Goal: Task Accomplishment & Management: Use online tool/utility

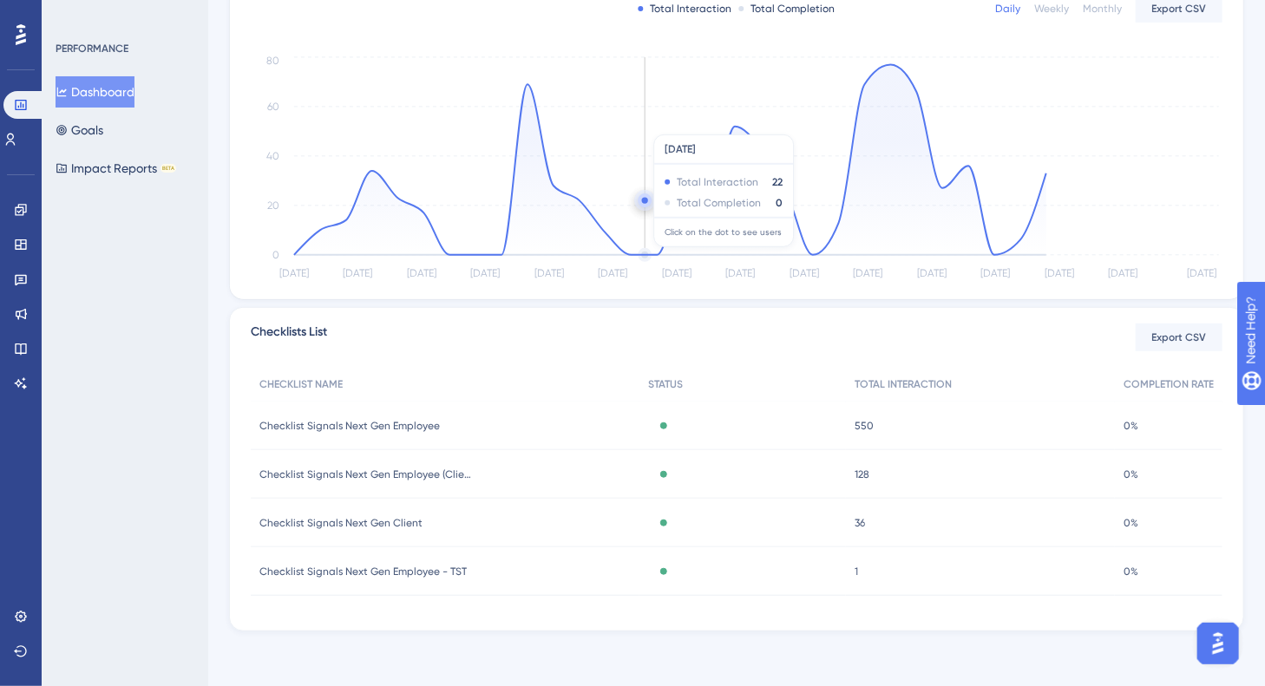
scroll to position [167, 0]
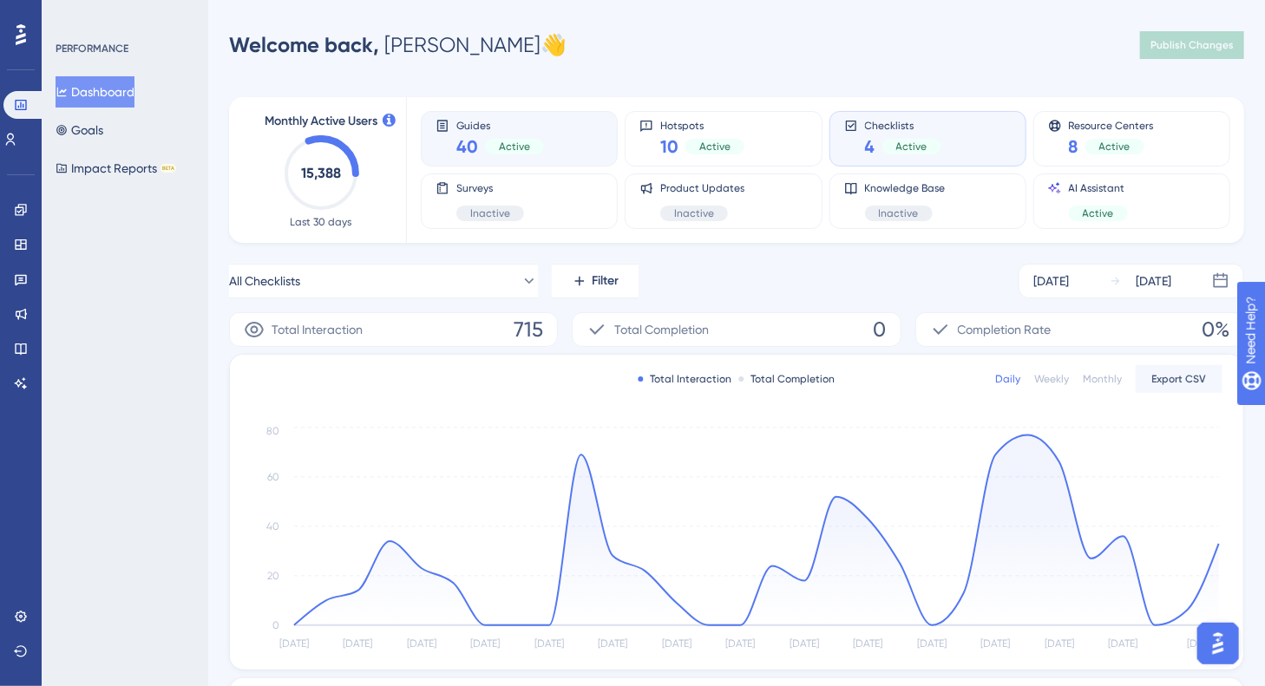
click at [520, 129] on span "Guides" at bounding box center [500, 125] width 88 height 12
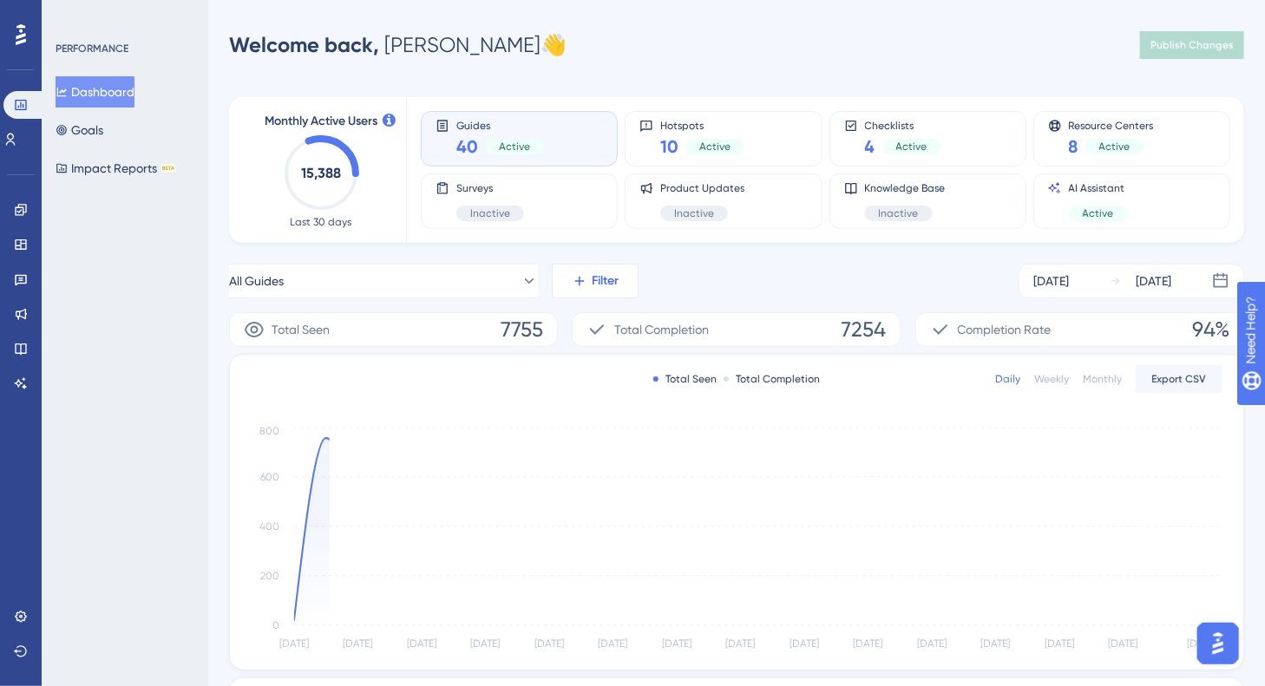
click at [596, 284] on span "Filter" at bounding box center [605, 281] width 27 height 21
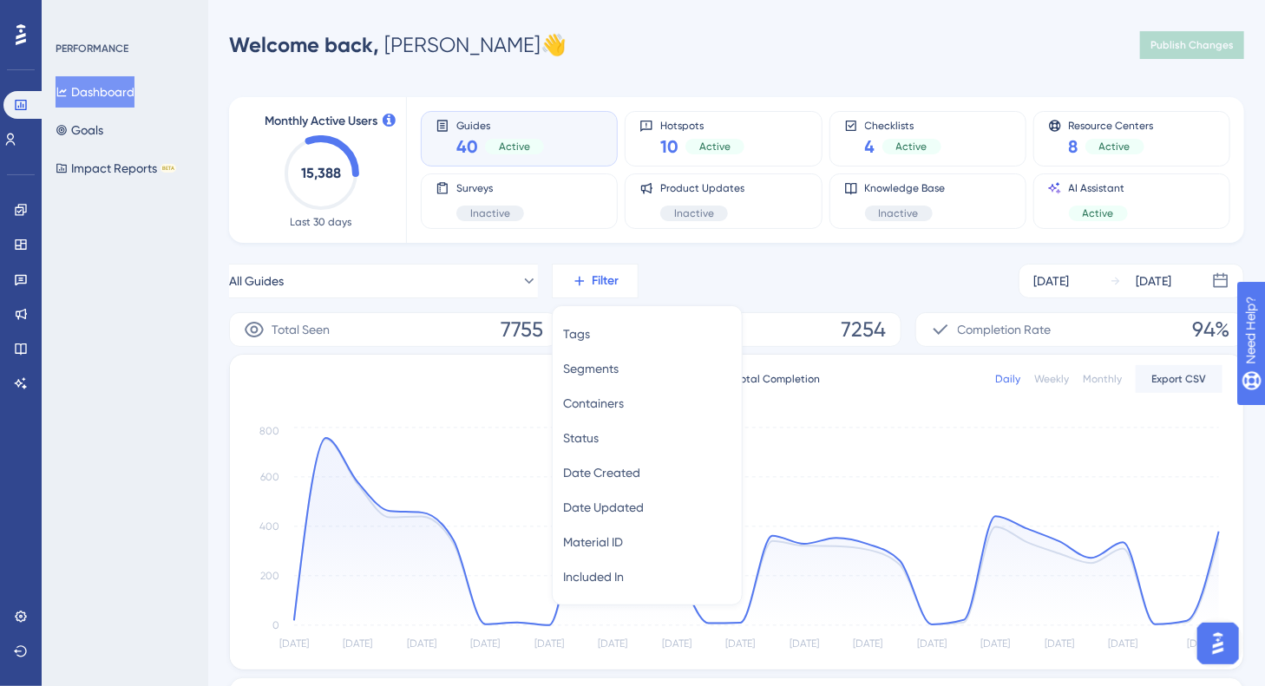
scroll to position [112, 0]
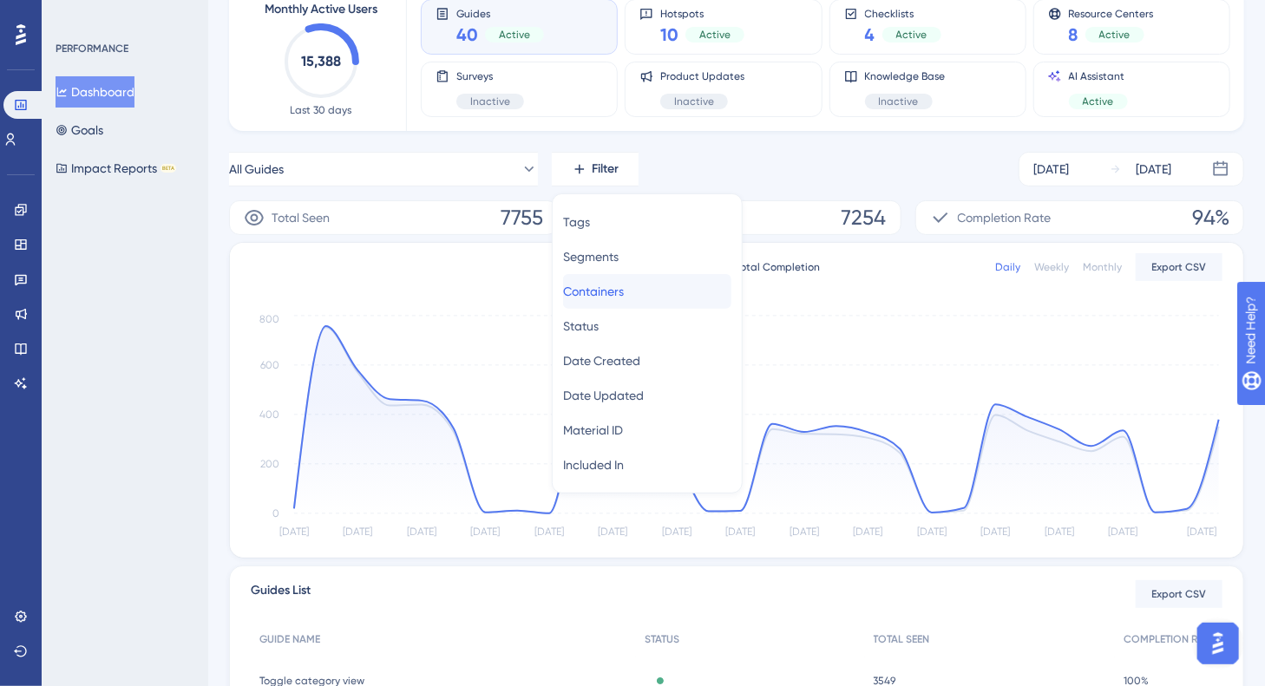
click at [624, 289] on span "Containers" at bounding box center [593, 291] width 61 height 21
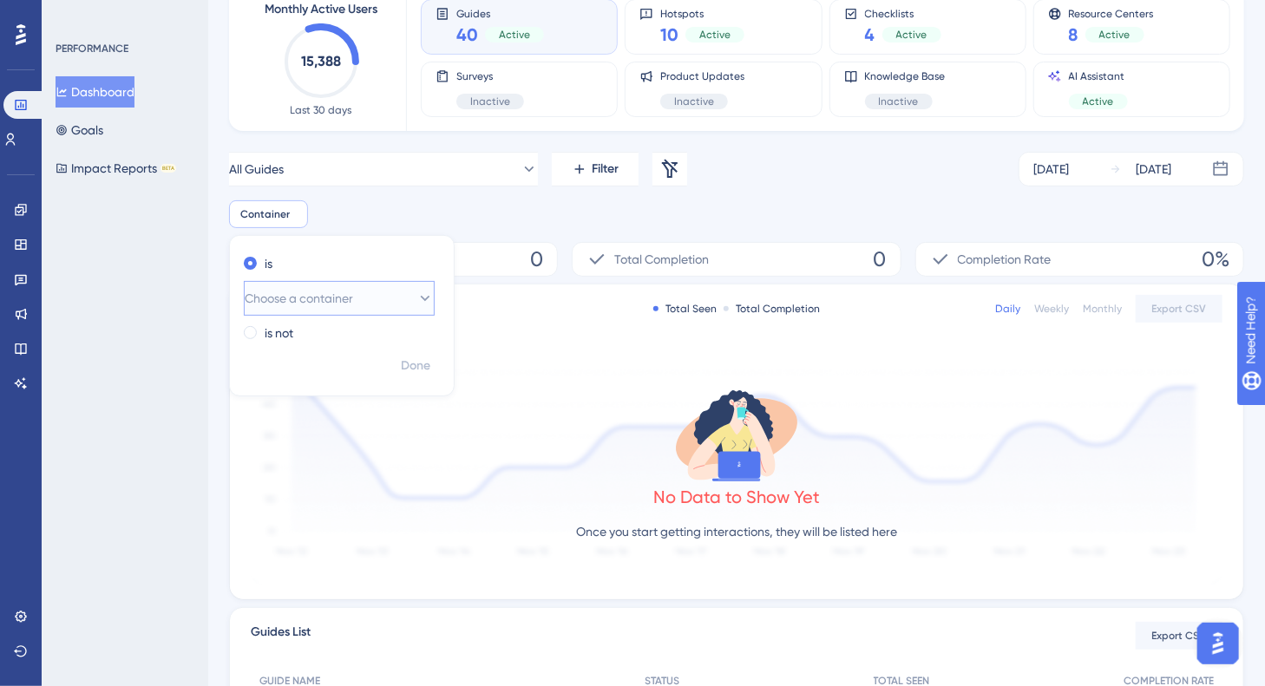
click at [386, 292] on button "Choose a container" at bounding box center [339, 298] width 191 height 35
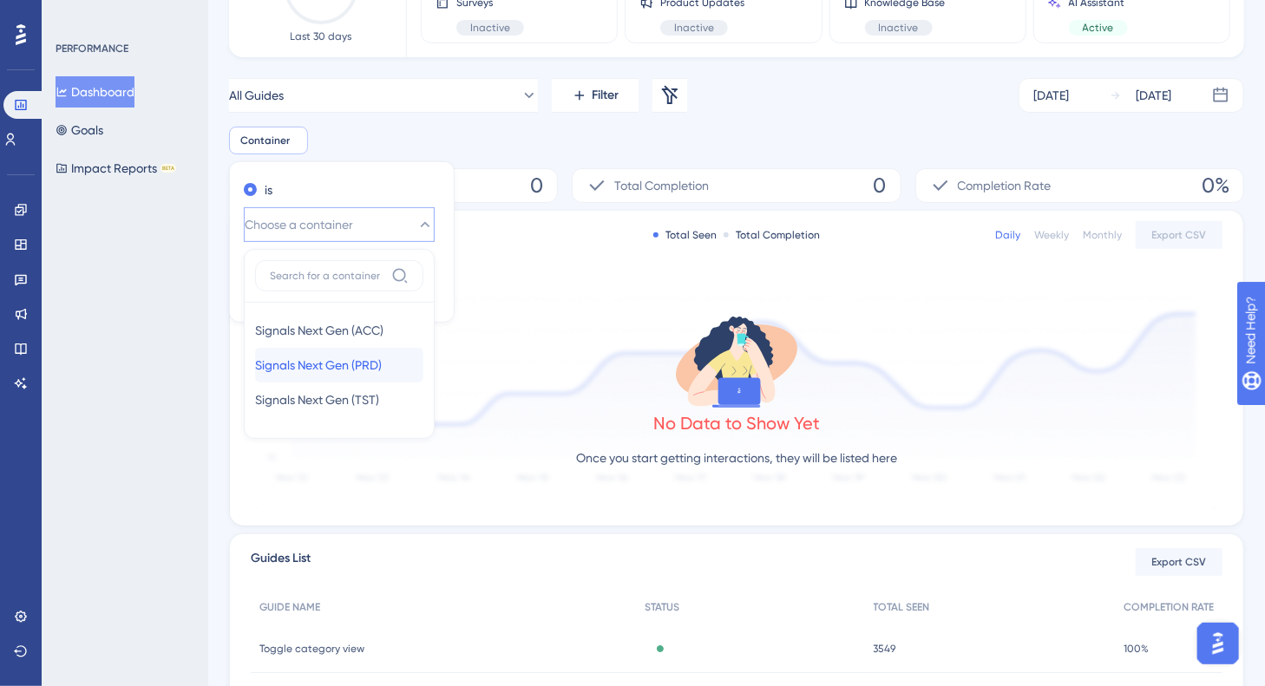
click at [343, 361] on span "Signals Next Gen (PRD)" at bounding box center [318, 365] width 127 height 21
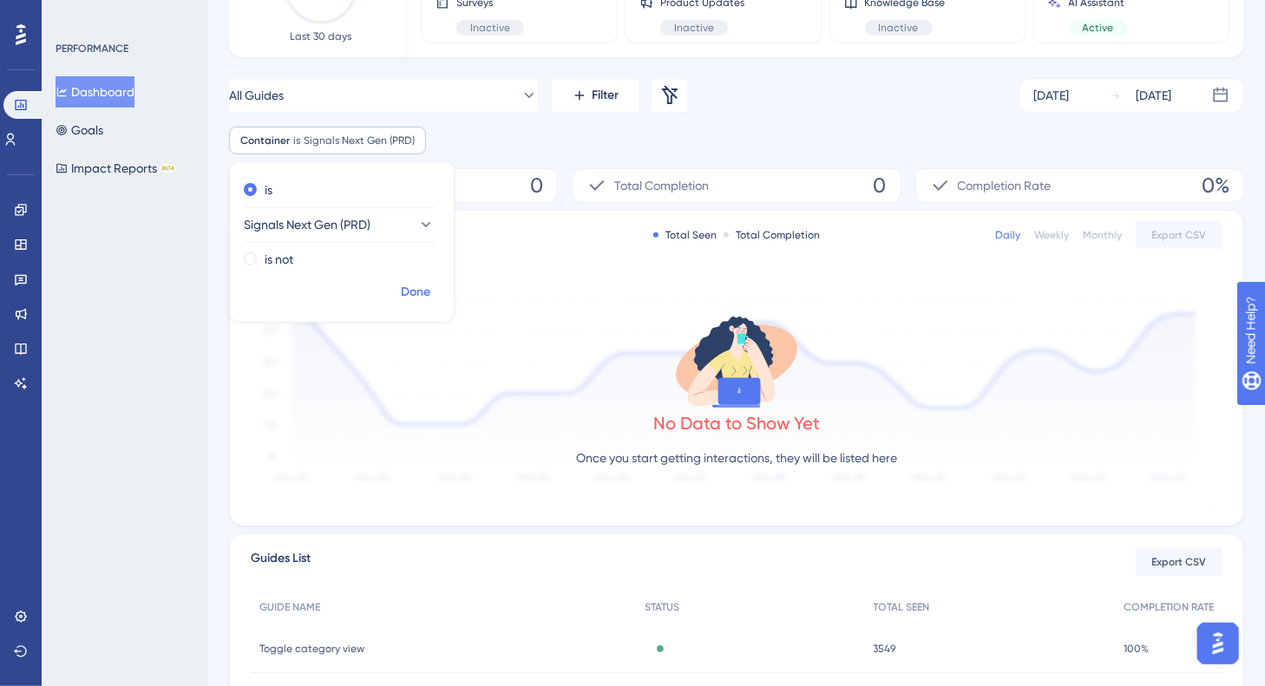
click at [408, 289] on span "Done" at bounding box center [415, 292] width 29 height 21
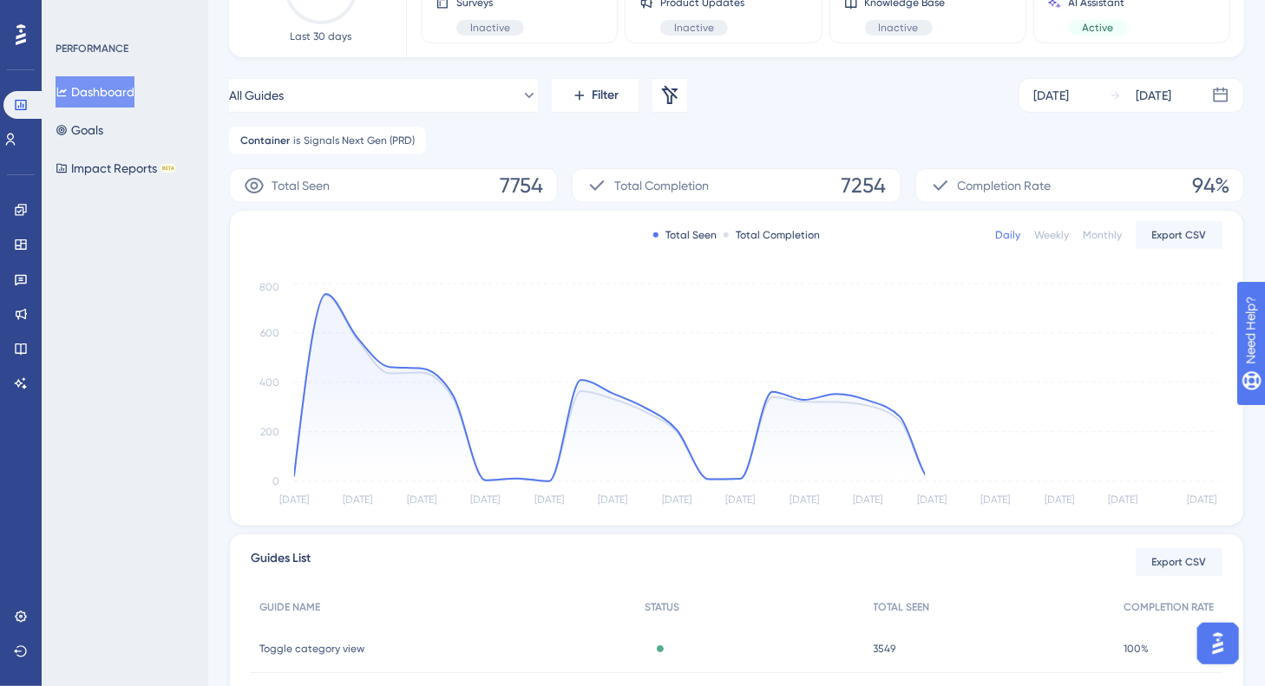
click at [564, 136] on div "Container is Signals Next Gen (PRD) Signals Next Gen (PRD) Remove" at bounding box center [736, 141] width 1015 height 28
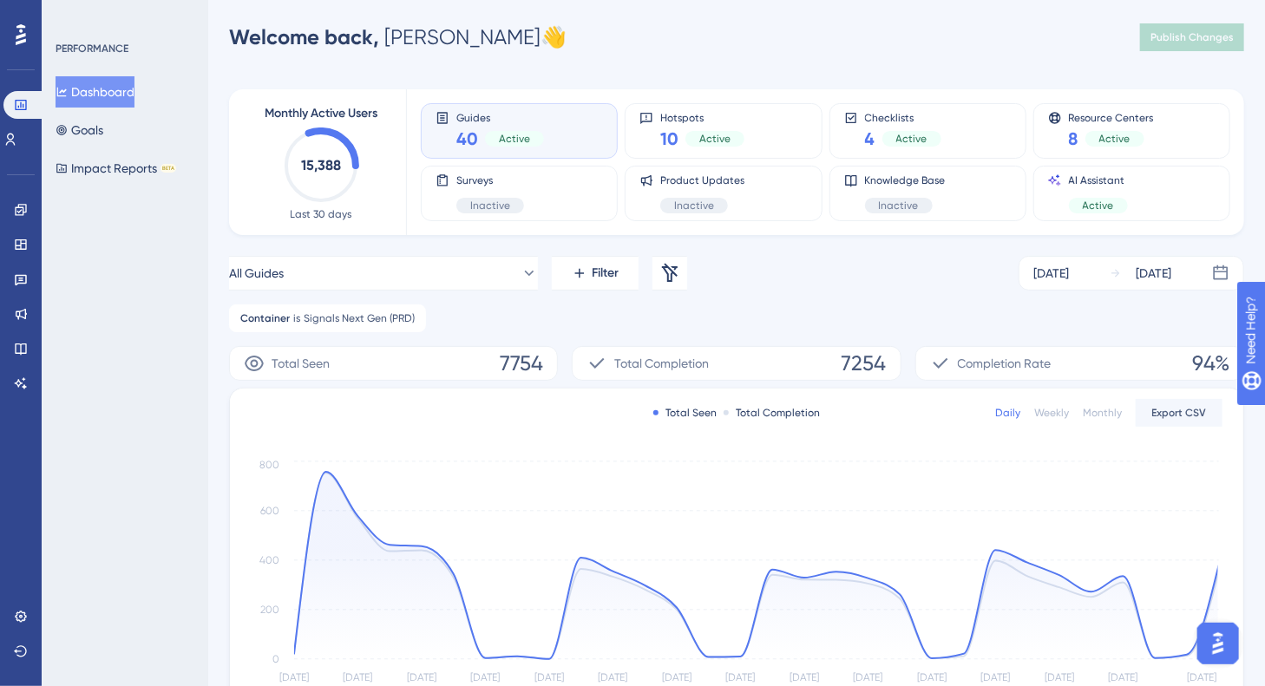
scroll to position [0, 0]
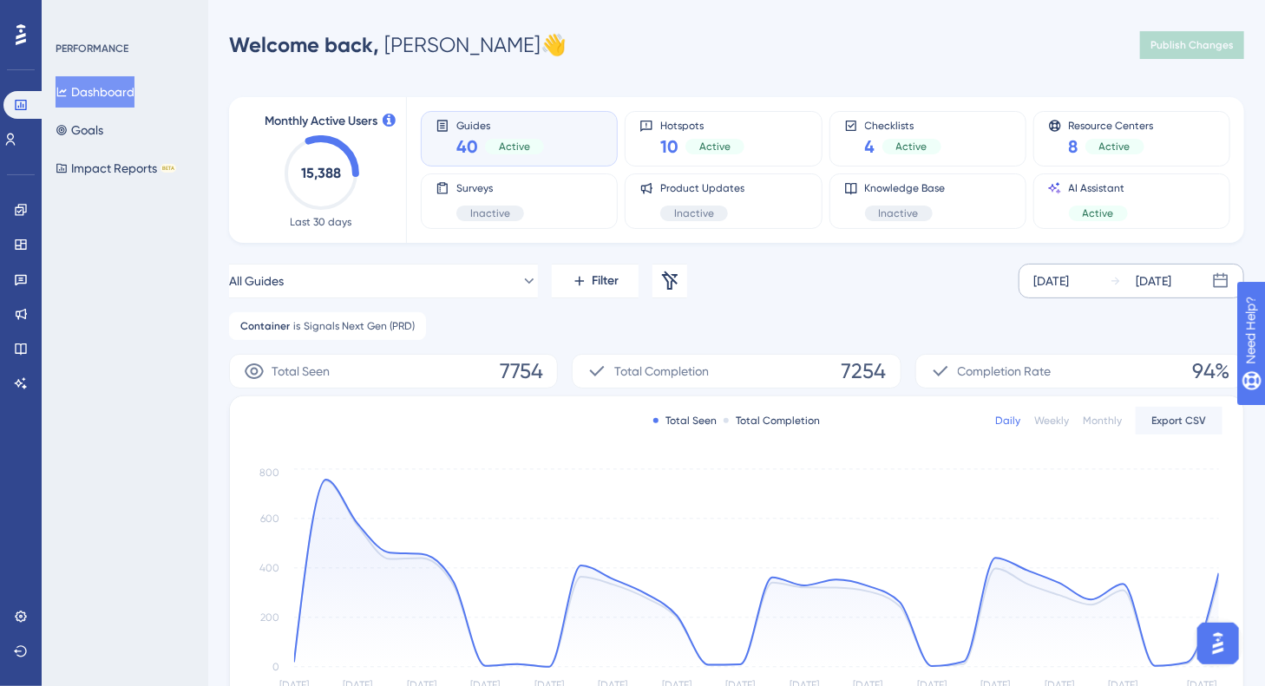
click at [1161, 274] on div "[DATE]" at bounding box center [1153, 281] width 36 height 21
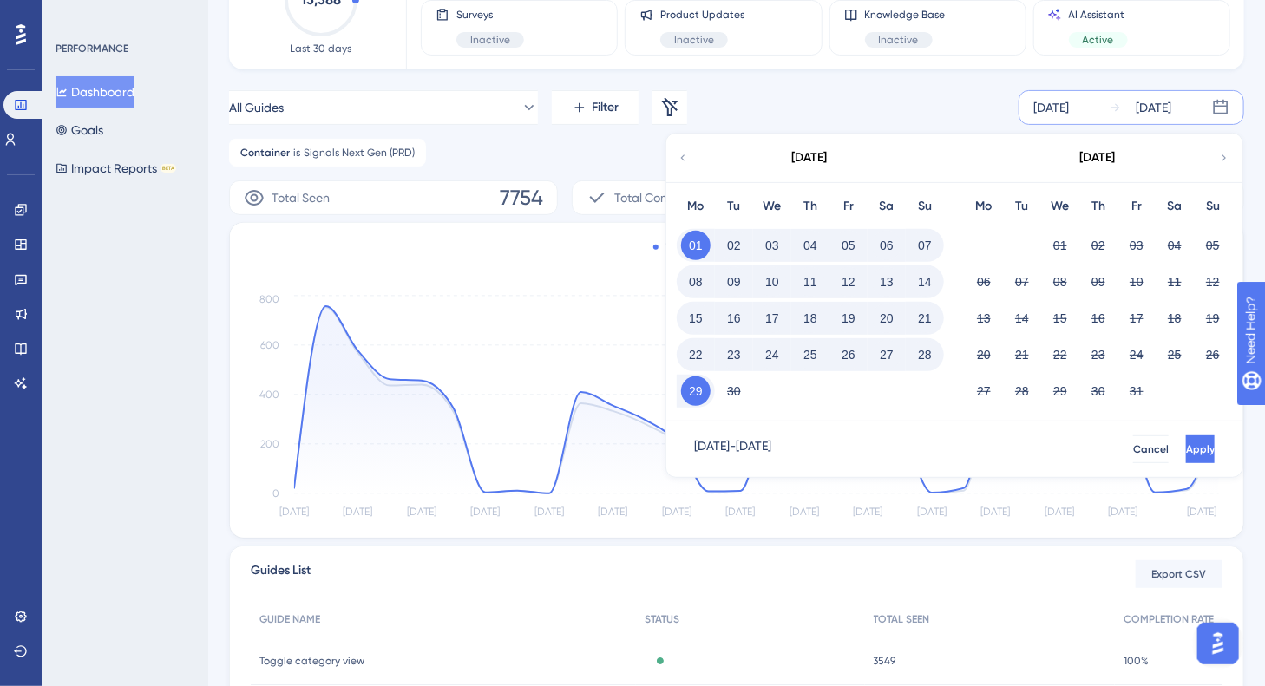
scroll to position [260, 0]
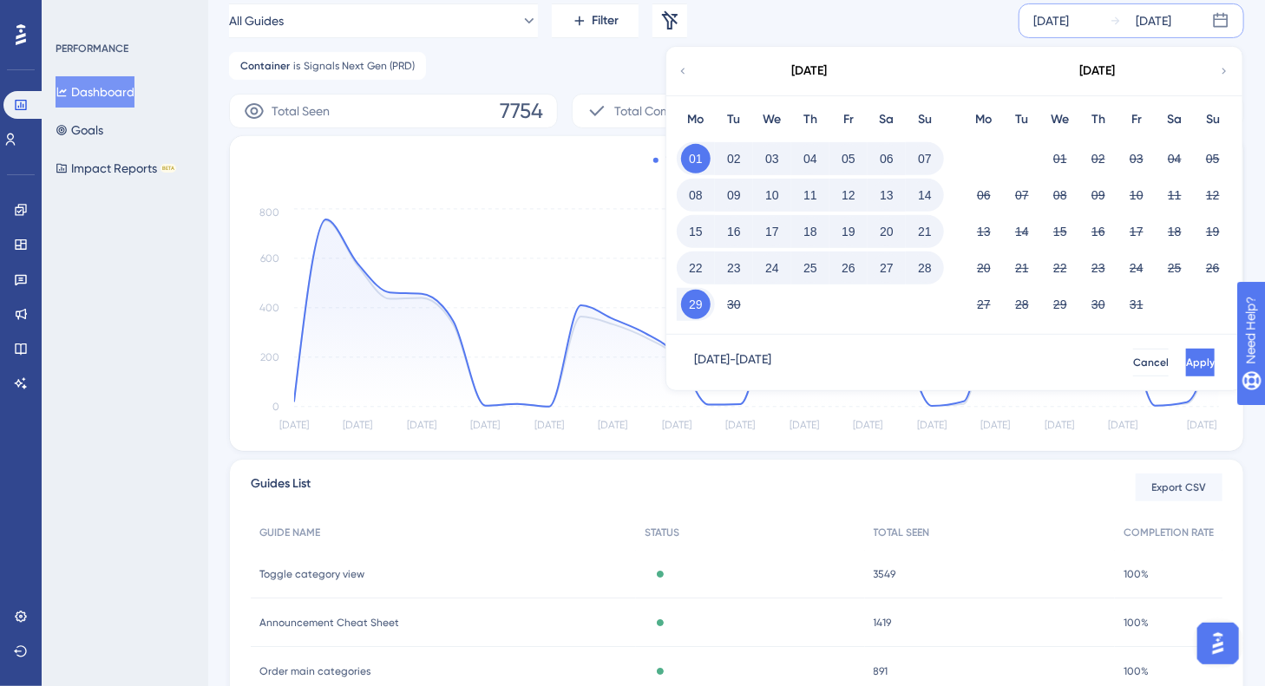
click at [686, 75] on icon at bounding box center [682, 71] width 12 height 16
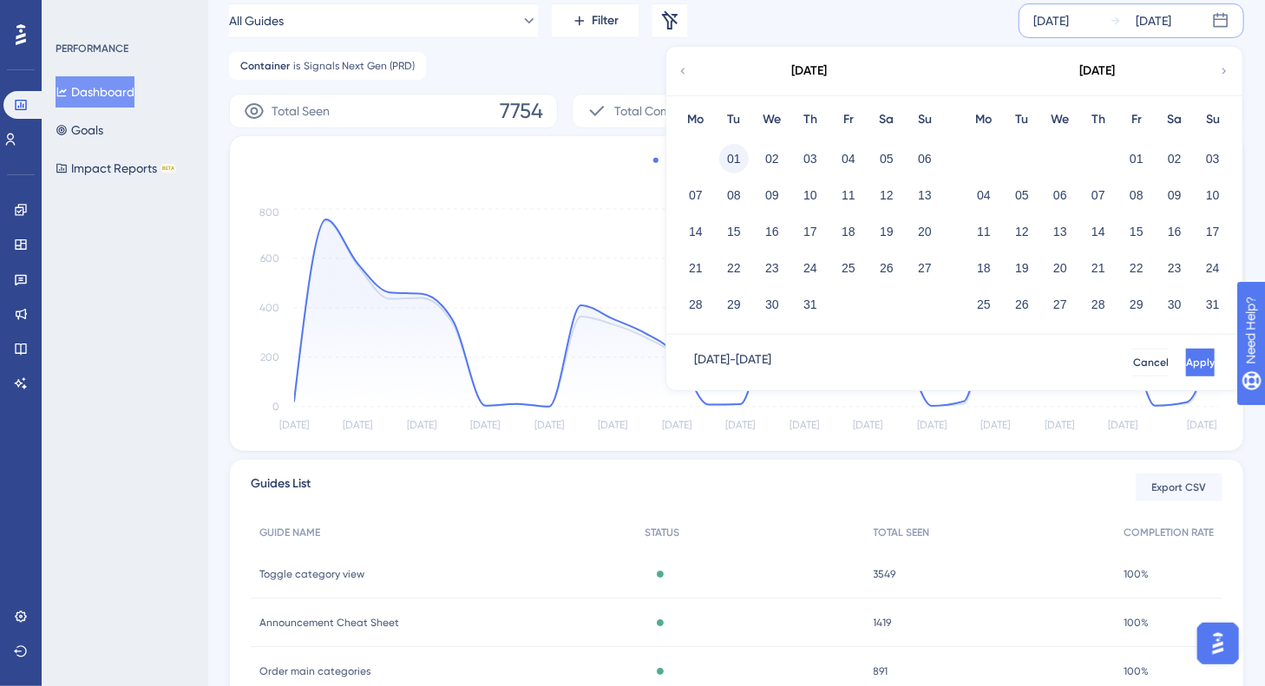
click at [730, 157] on button "01" at bounding box center [733, 158] width 29 height 29
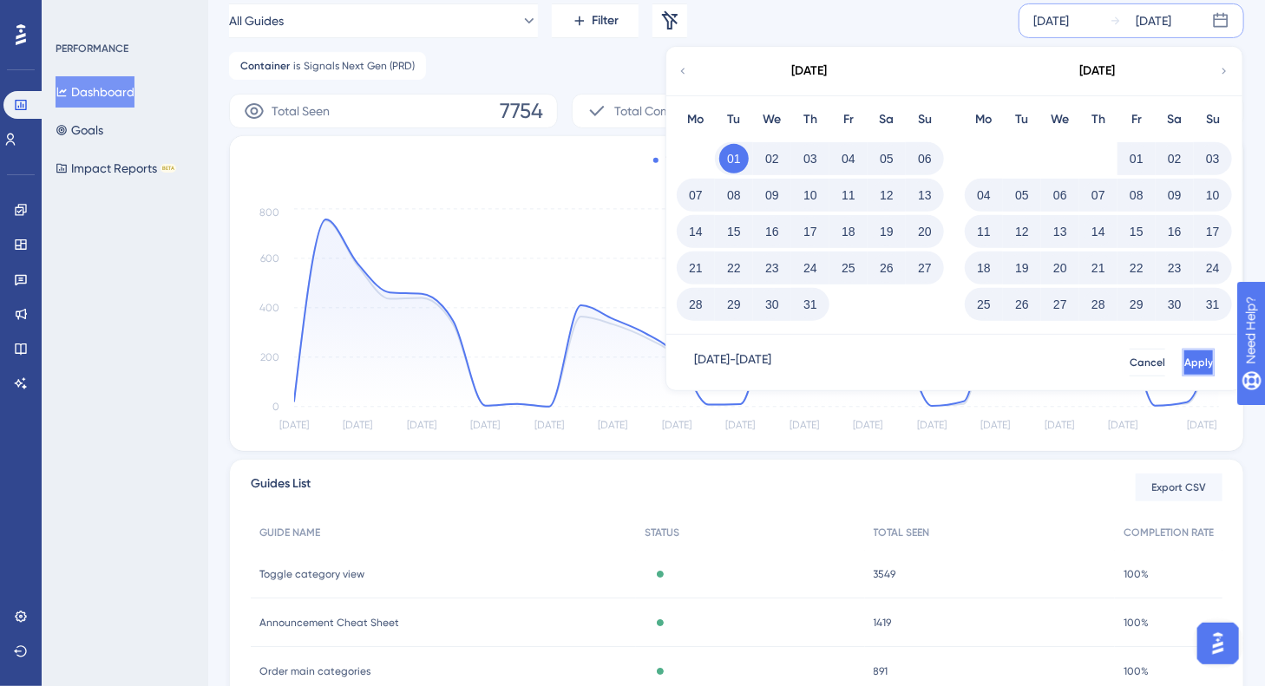
click at [1184, 360] on span "Apply" at bounding box center [1198, 363] width 29 height 14
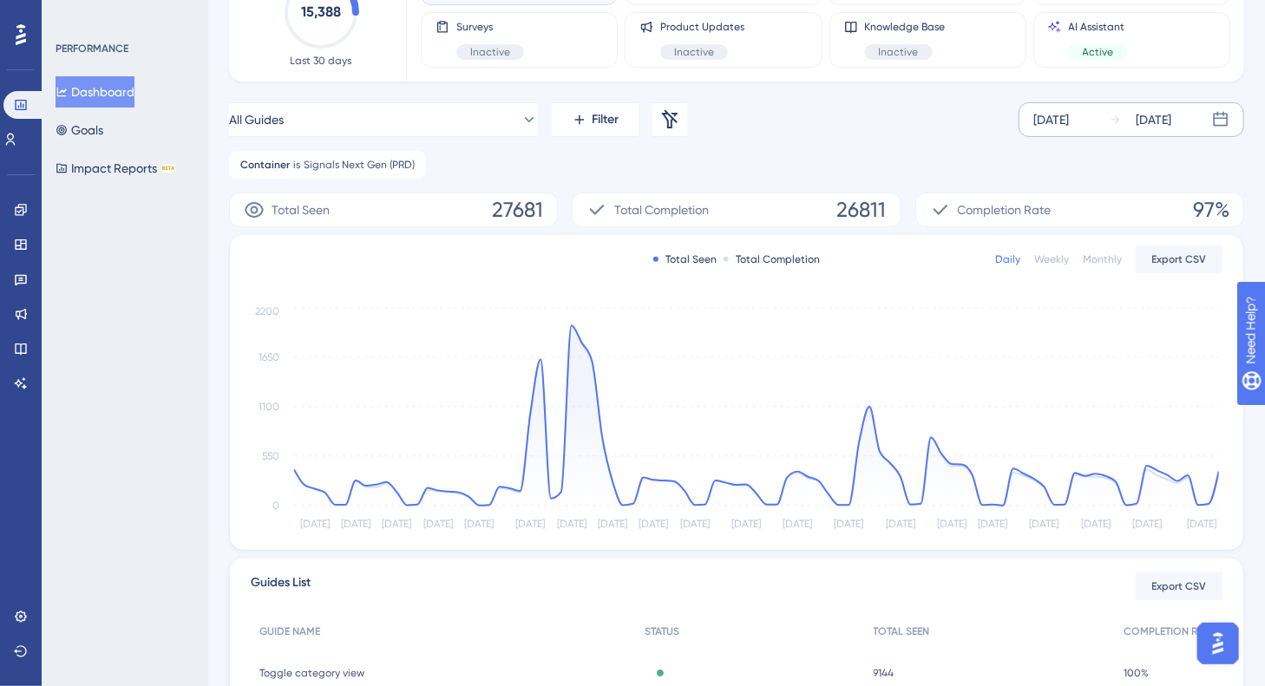
scroll to position [87, 0]
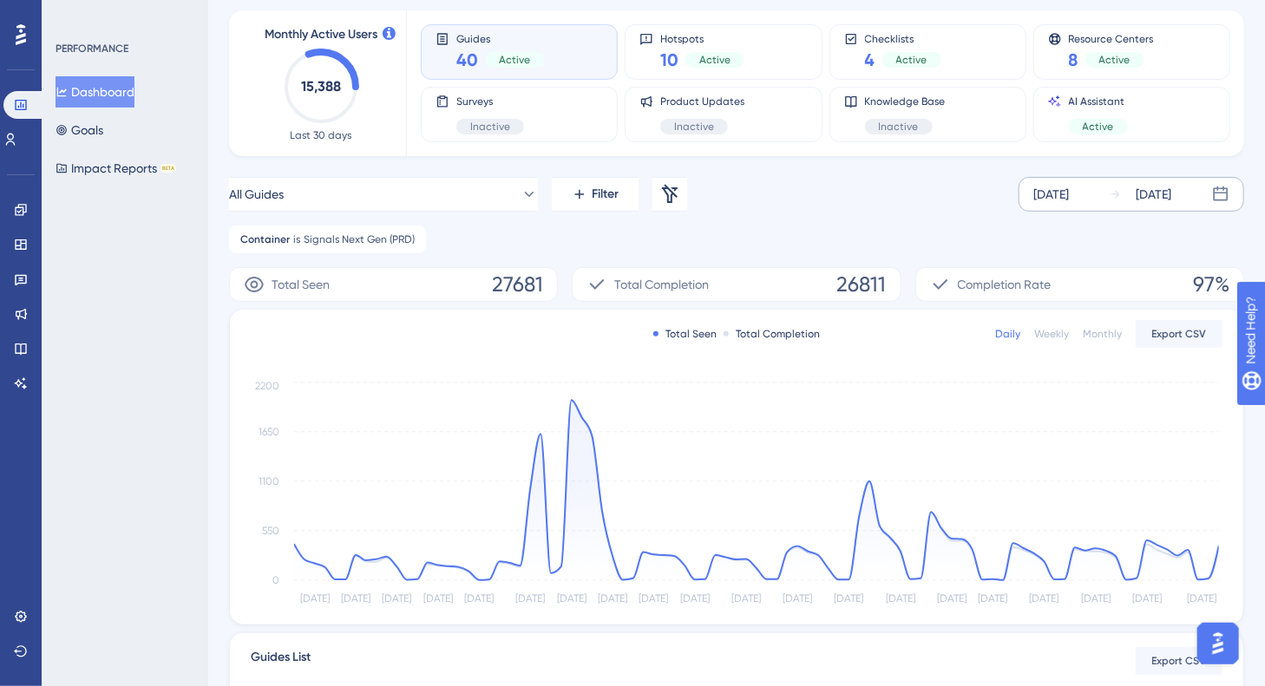
click at [160, 386] on div "PERFORMANCE Dashboard Goals Impact Reports BETA" at bounding box center [125, 343] width 167 height 686
click at [753, 54] on div "Hotspots 10 Active" at bounding box center [722, 52] width 167 height 40
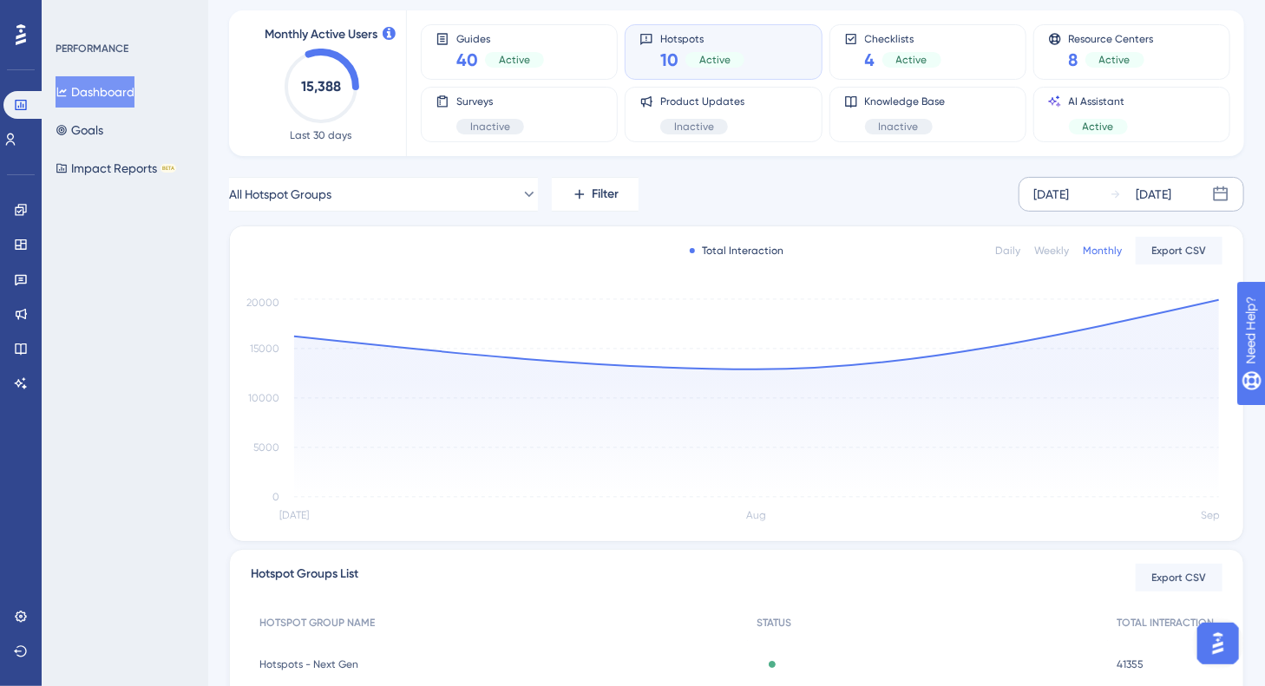
click at [1110, 250] on div "Monthly" at bounding box center [1101, 251] width 39 height 14
click at [604, 197] on span "Filter" at bounding box center [605, 194] width 27 height 21
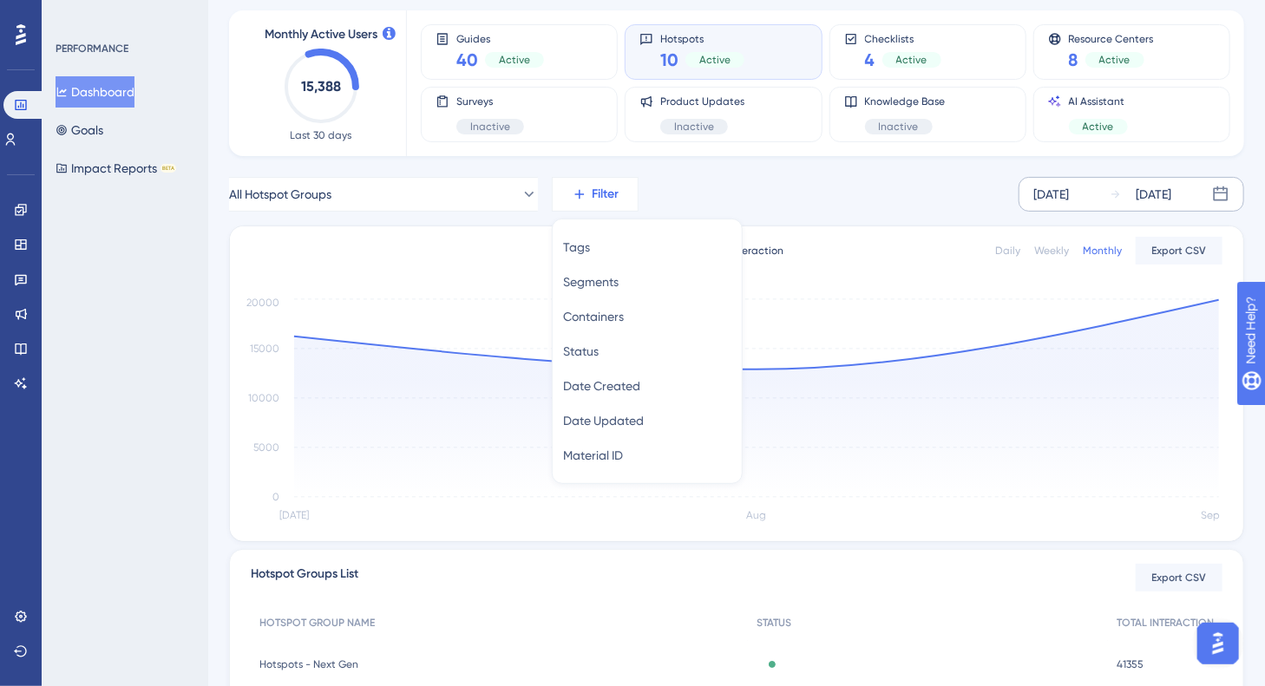
scroll to position [95, 0]
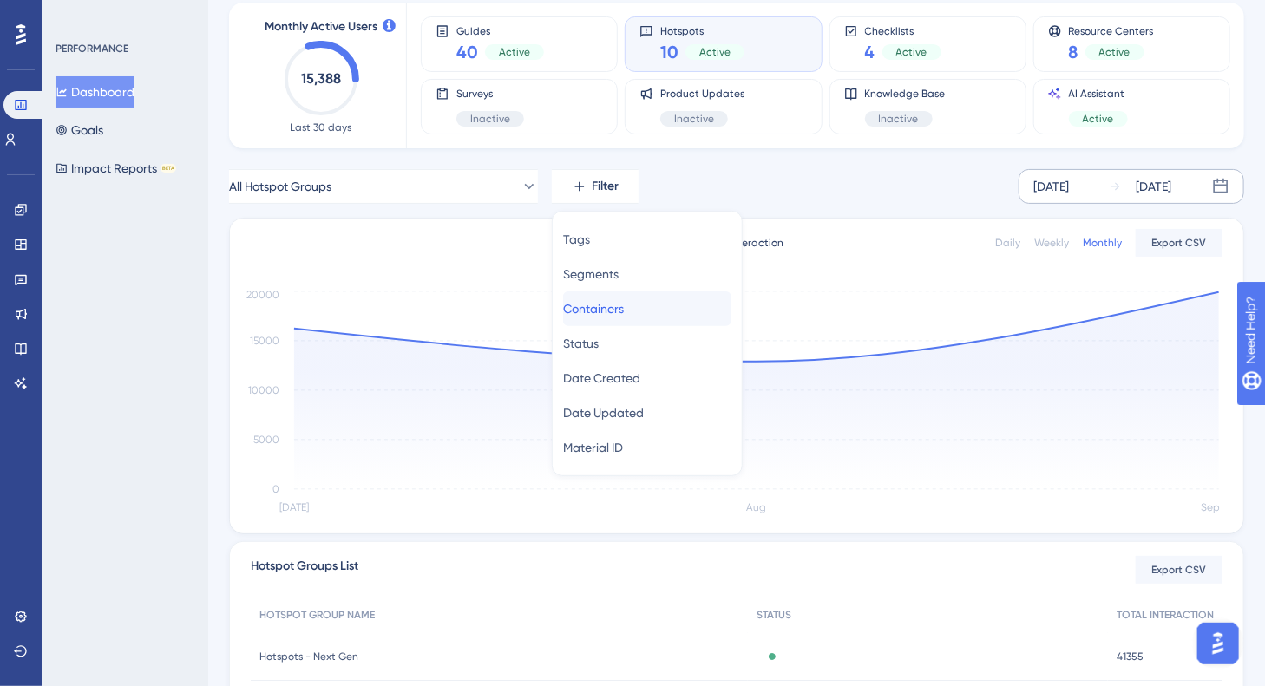
click at [638, 300] on div "Containers Containers" at bounding box center [647, 308] width 168 height 35
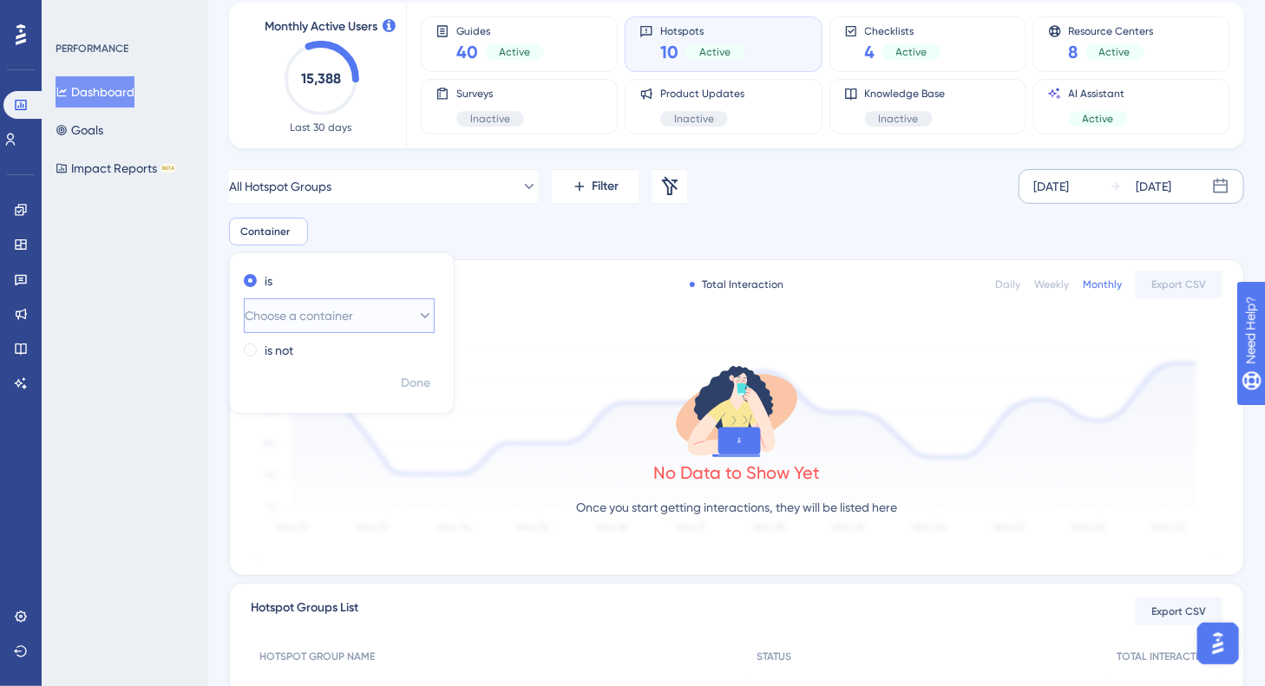
click at [420, 312] on button "Choose a container" at bounding box center [339, 315] width 191 height 35
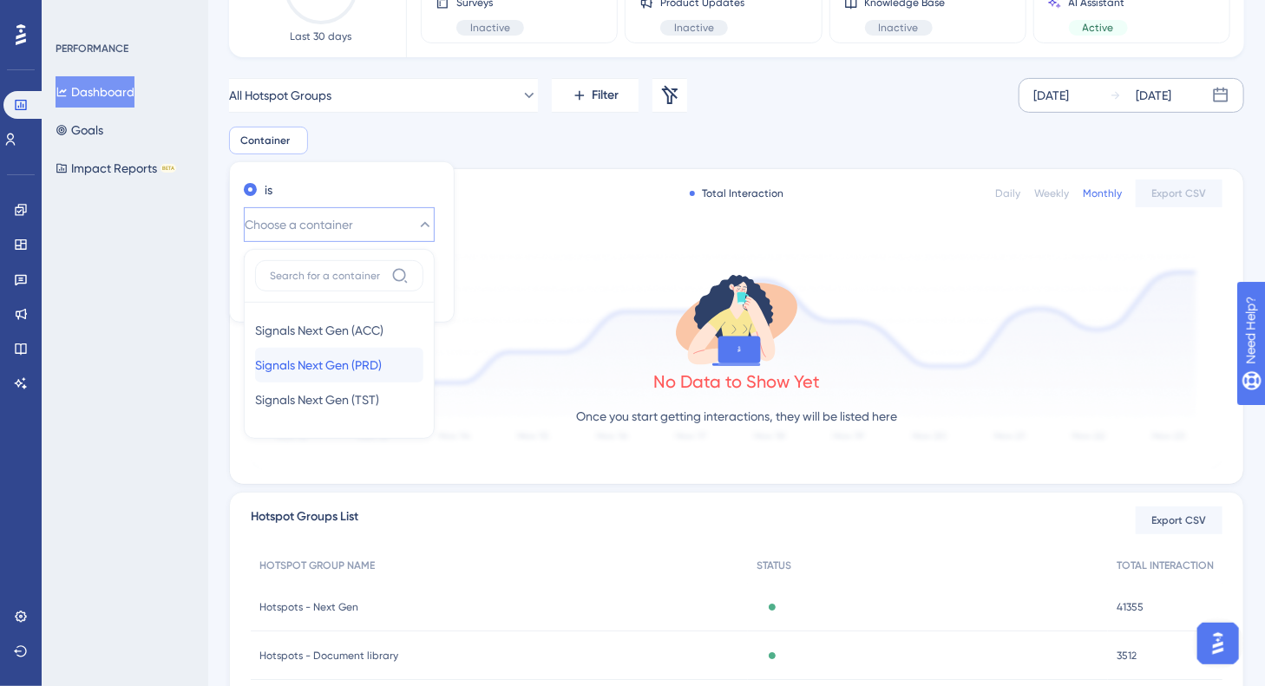
click at [365, 362] on span "Signals Next Gen (PRD)" at bounding box center [318, 365] width 127 height 21
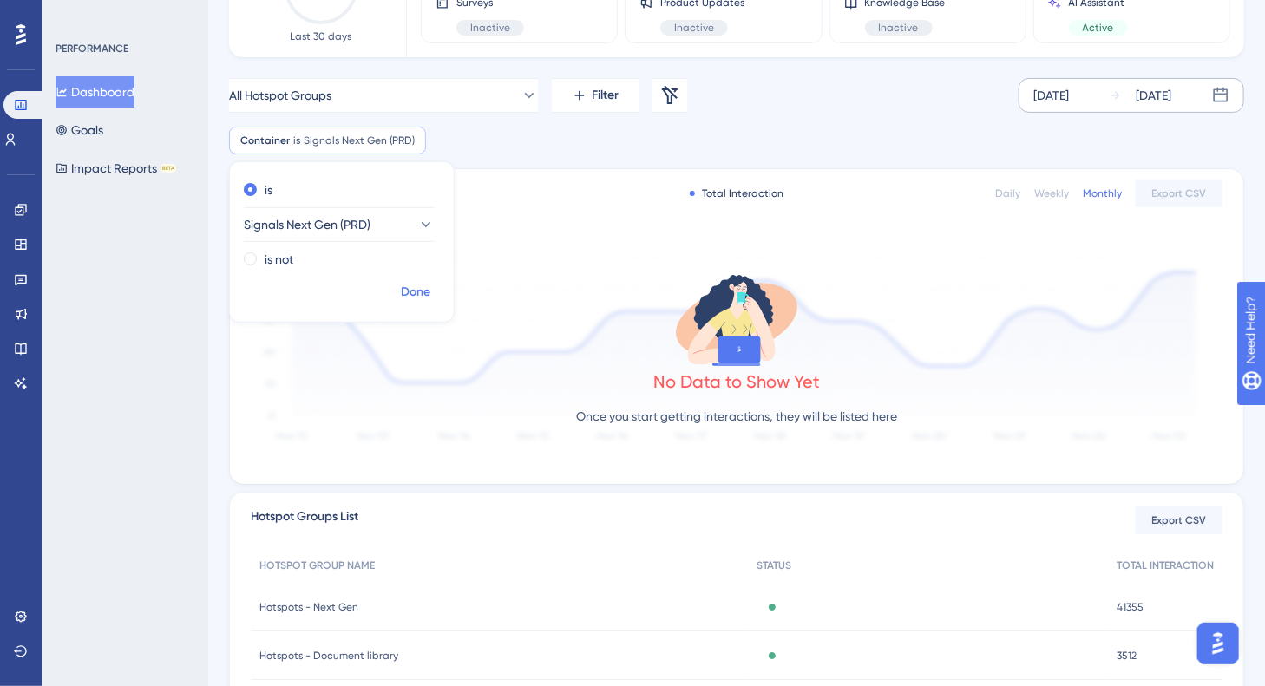
click at [425, 297] on span "Done" at bounding box center [415, 292] width 29 height 21
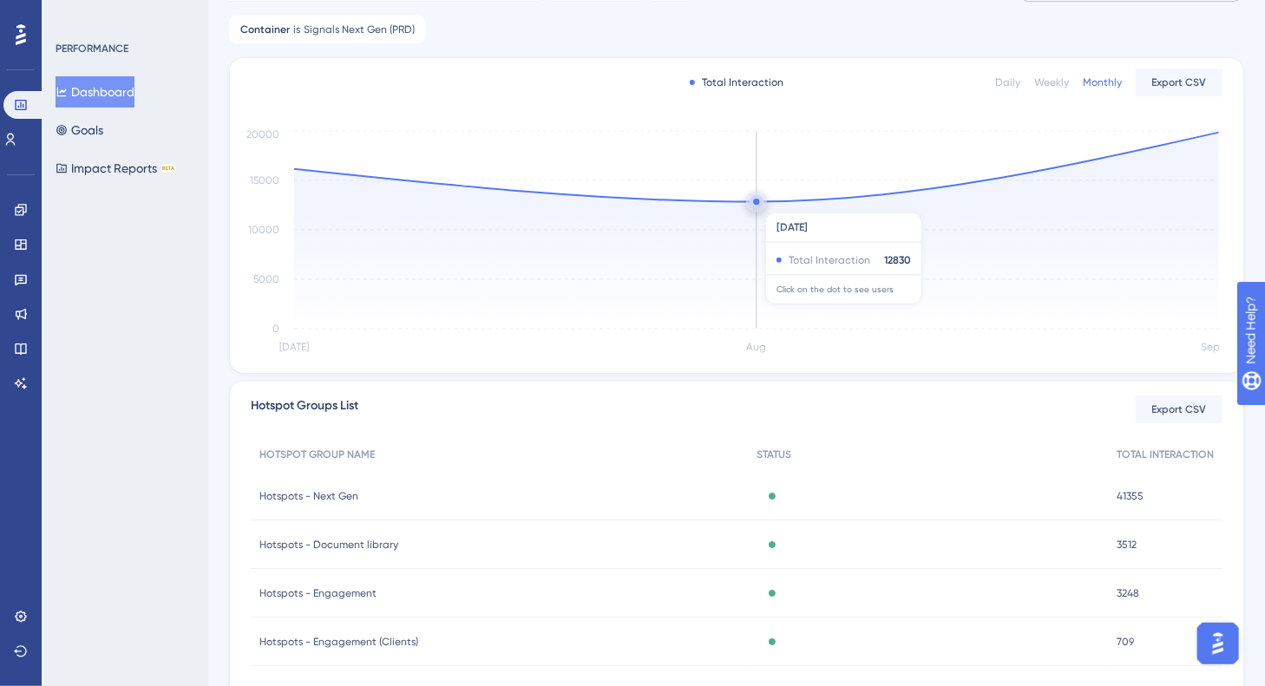
scroll to position [99, 0]
